Goal: Information Seeking & Learning: Find specific fact

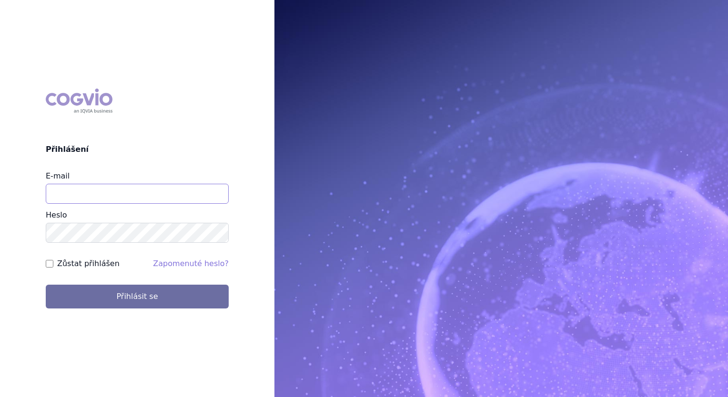
click at [84, 197] on input "E-mail" at bounding box center [137, 194] width 183 height 20
type input "balint.pasztor@lilly.com"
click at [46, 285] on button "Přihlásit se" at bounding box center [137, 297] width 183 height 24
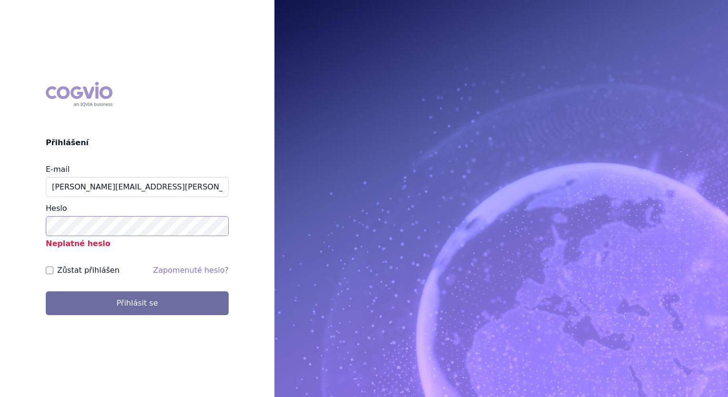
click at [46, 291] on button "Přihlásit se" at bounding box center [137, 303] width 183 height 24
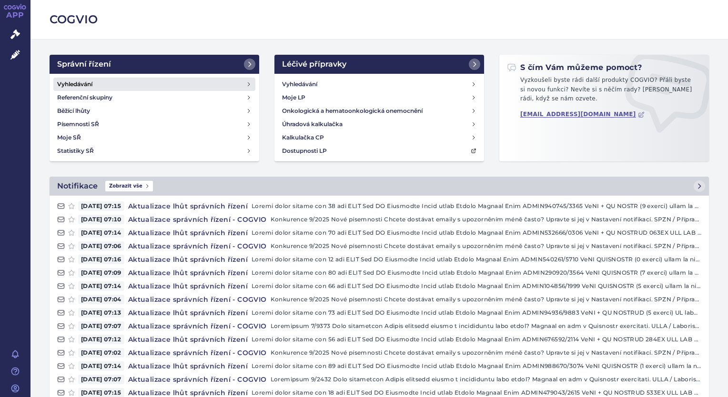
click at [91, 81] on h4 "Vyhledávání" at bounding box center [74, 85] width 35 height 10
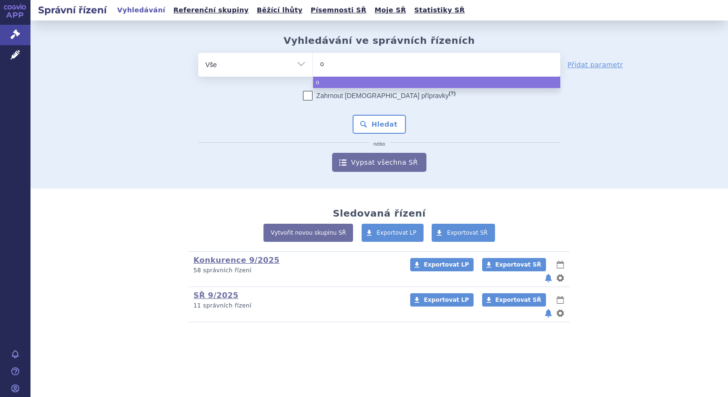
type input "om"
type input "omv"
type input "omvo"
type input "omvoh"
select select "omvoh"
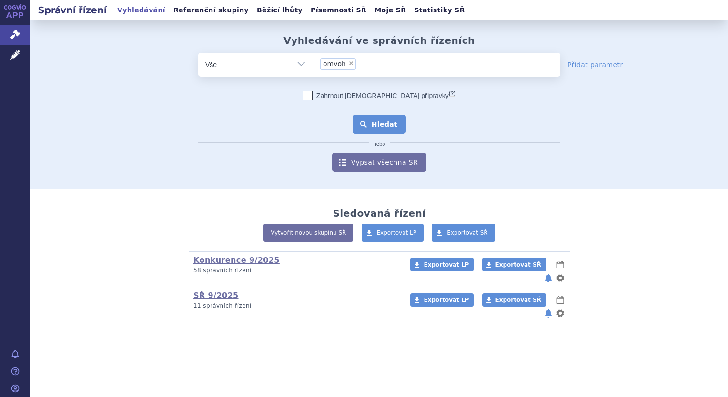
click at [377, 124] on button "Hledat" at bounding box center [379, 124] width 54 height 19
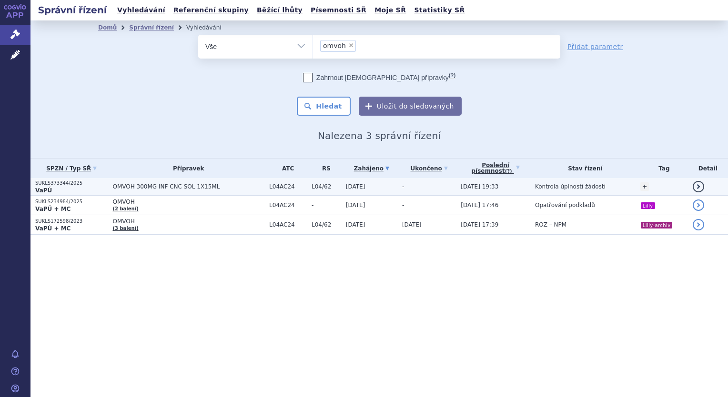
click at [234, 191] on td "OMVOH 300MG INF CNC SOL 1X15ML" at bounding box center [186, 187] width 157 height 18
click at [647, 189] on link "+" at bounding box center [644, 186] width 9 height 9
click at [583, 192] on span at bounding box center [569, 188] width 69 height 12
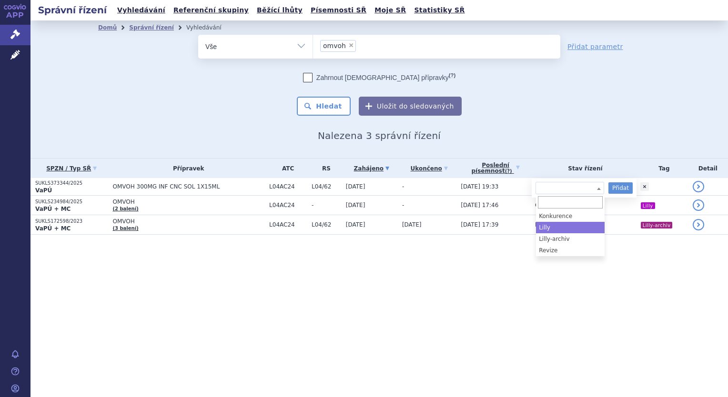
select select "Lilly"
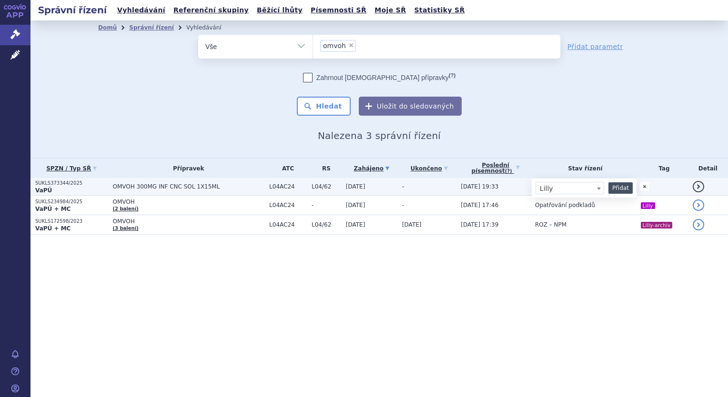
click at [625, 189] on button "Přidat" at bounding box center [620, 187] width 24 height 11
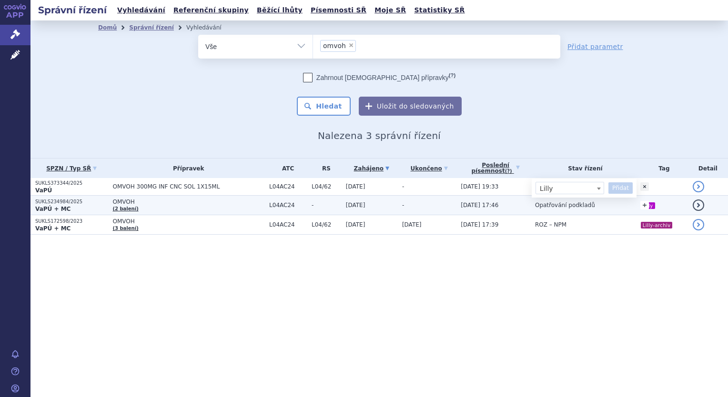
select select
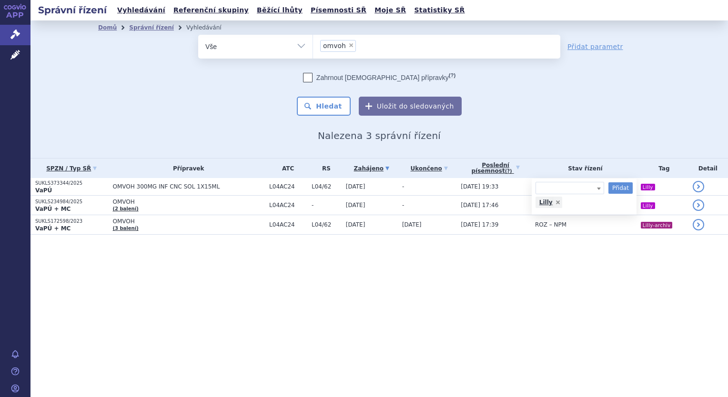
click at [400, 274] on div "Správní řízení Vyhledávání Referenční skupiny Běžící lhůty Písemnosti SŘ Moje S…" at bounding box center [378, 198] width 697 height 397
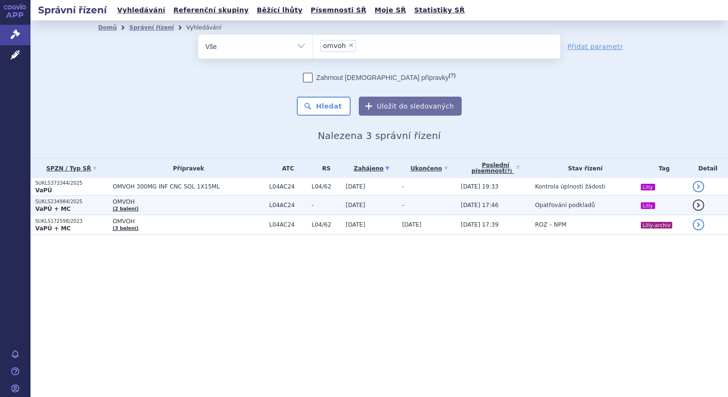
click at [375, 205] on td "13.06.2025" at bounding box center [369, 206] width 56 height 20
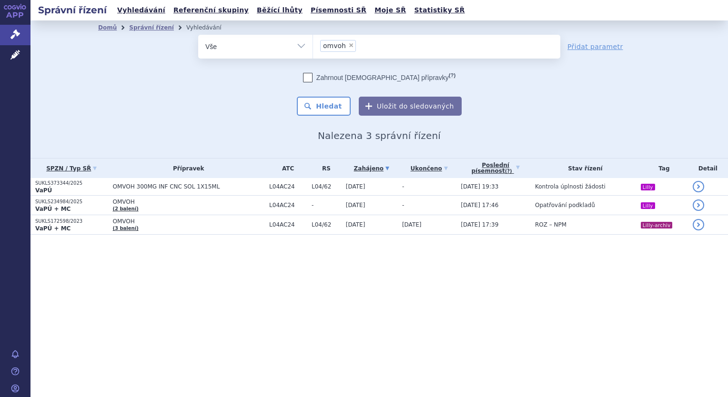
click at [348, 45] on span "×" at bounding box center [351, 45] width 6 height 6
click at [313, 45] on select "omvoh" at bounding box center [312, 46] width 0 height 24
select select
click at [346, 47] on ul at bounding box center [436, 45] width 247 height 20
click at [313, 47] on select "omvoh" at bounding box center [312, 46] width 0 height 24
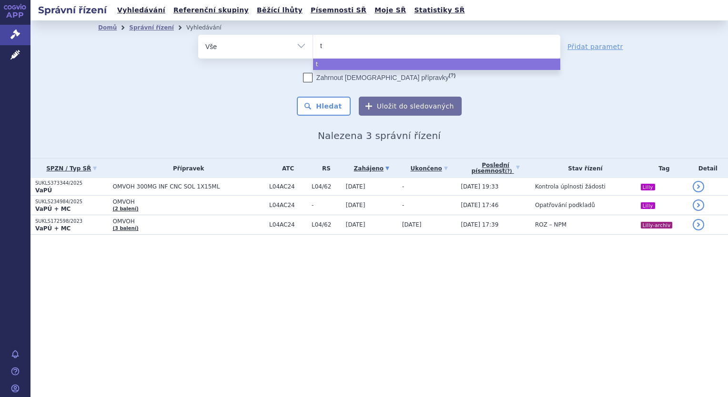
type input "tr"
type input "tru"
type input "trul"
type input "truli"
type input "trulic"
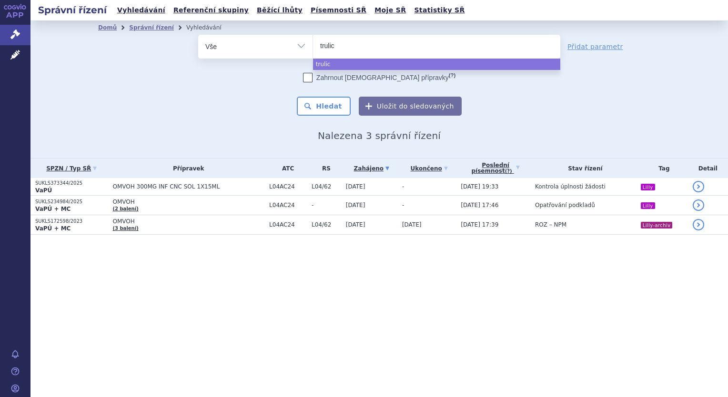
select select "trulic"
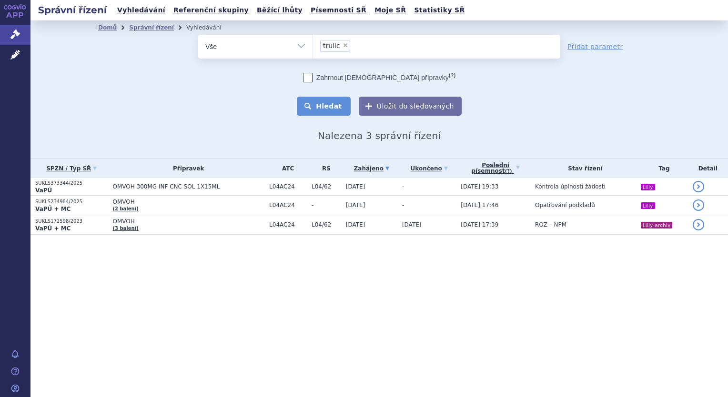
click at [329, 110] on button "Hledat" at bounding box center [324, 106] width 54 height 19
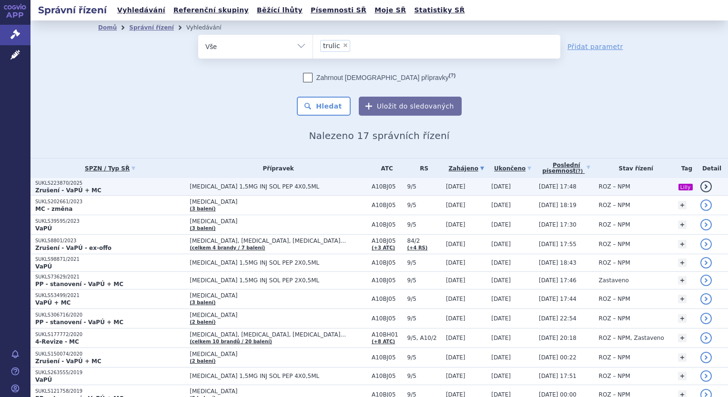
click at [291, 190] on span "[MEDICAL_DATA] 1,5MG INJ SOL PEP 4X0,5ML" at bounding box center [278, 186] width 177 height 7
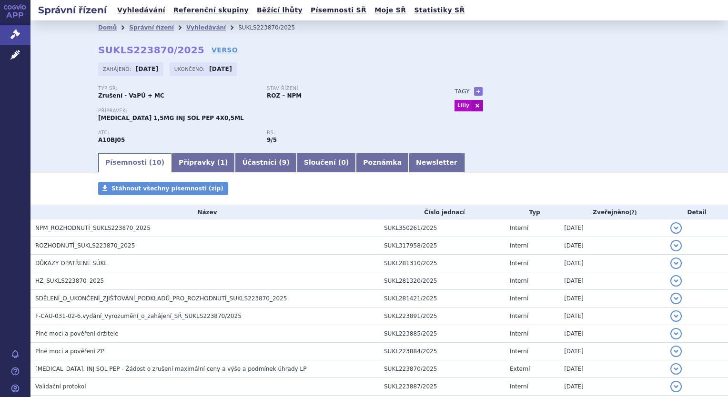
scroll to position [55, 0]
